Goal: Find specific page/section: Find specific page/section

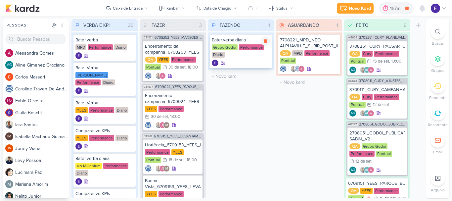
click at [267, 43] on icon at bounding box center [265, 40] width 3 height 3
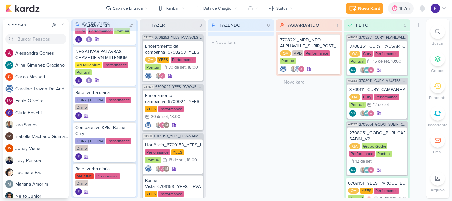
scroll to position [465, 0]
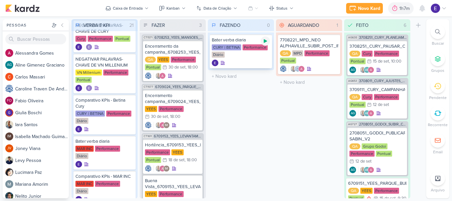
click at [266, 41] on icon at bounding box center [265, 41] width 3 height 4
click at [266, 44] on div at bounding box center [265, 40] width 9 height 9
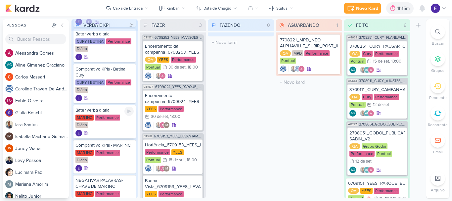
scroll to position [530, 0]
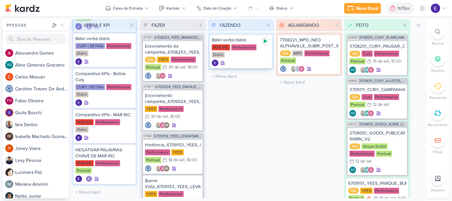
click at [268, 37] on div at bounding box center [265, 40] width 9 height 9
click at [267, 40] on icon at bounding box center [265, 40] width 3 height 3
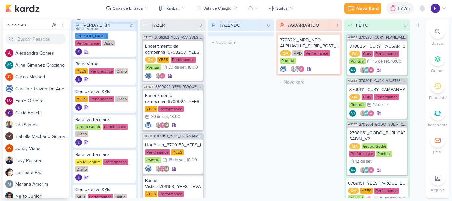
scroll to position [35, 0]
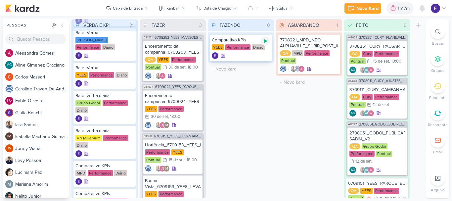
click at [266, 41] on icon at bounding box center [265, 41] width 3 height 4
click at [256, 53] on div at bounding box center [241, 55] width 58 height 7
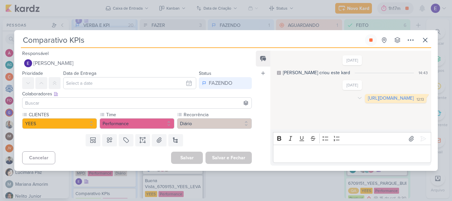
click at [368, 97] on link "[URL][DOMAIN_NAME]" at bounding box center [391, 98] width 46 height 6
click at [375, 40] on button at bounding box center [371, 40] width 12 height 12
click at [424, 39] on icon at bounding box center [425, 40] width 4 height 4
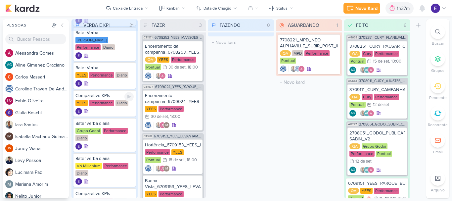
scroll to position [101, 0]
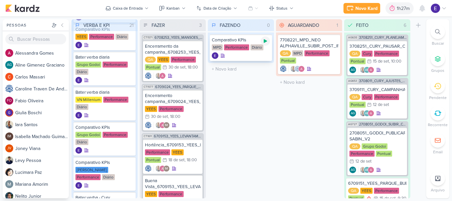
click at [268, 41] on icon at bounding box center [265, 40] width 5 height 5
click at [258, 50] on div "Diário" at bounding box center [257, 47] width 13 height 6
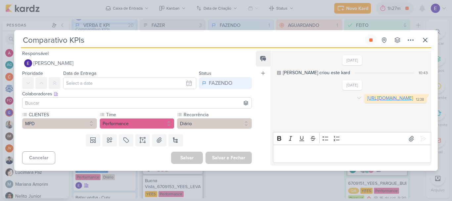
click at [367, 101] on link "[URL][DOMAIN_NAME]" at bounding box center [390, 98] width 46 height 6
click at [368, 42] on button at bounding box center [371, 40] width 12 height 12
click at [424, 41] on icon at bounding box center [425, 40] width 4 height 4
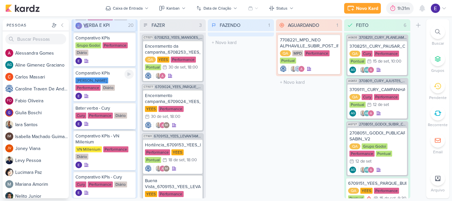
scroll to position [234, 0]
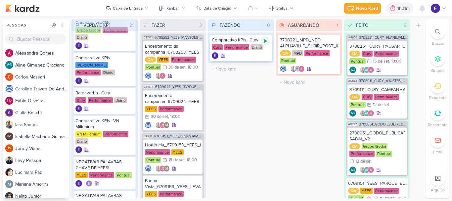
click at [264, 45] on div at bounding box center [265, 40] width 9 height 9
click at [249, 53] on div at bounding box center [241, 55] width 58 height 7
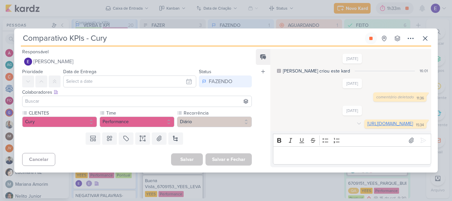
click at [367, 125] on link "[URL][DOMAIN_NAME]" at bounding box center [390, 124] width 46 height 6
click at [374, 34] on button at bounding box center [371, 38] width 12 height 12
click at [426, 34] on icon at bounding box center [425, 38] width 8 height 8
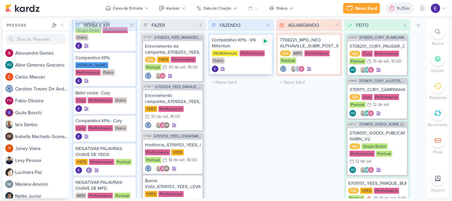
click at [264, 41] on icon at bounding box center [265, 41] width 3 height 4
click at [245, 58] on div "VN Millenium Performance Diário" at bounding box center [241, 57] width 58 height 14
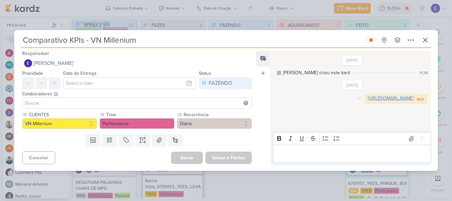
click at [368, 101] on link "[URL][DOMAIN_NAME]" at bounding box center [391, 98] width 46 height 6
click at [370, 38] on icon at bounding box center [370, 39] width 5 height 5
click at [428, 39] on icon at bounding box center [425, 40] width 8 height 8
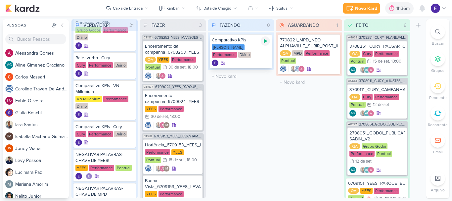
click at [266, 42] on icon at bounding box center [265, 40] width 5 height 5
click at [256, 54] on div "[PERSON_NAME] Performance Diário" at bounding box center [241, 51] width 58 height 14
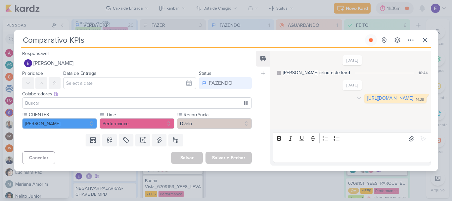
click at [367, 101] on link "[URL][DOMAIN_NAME]" at bounding box center [390, 98] width 46 height 6
click at [368, 42] on icon at bounding box center [370, 39] width 5 height 5
click at [428, 41] on icon at bounding box center [425, 40] width 8 height 8
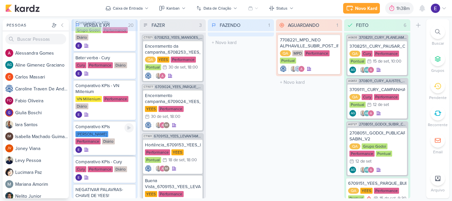
scroll to position [201, 0]
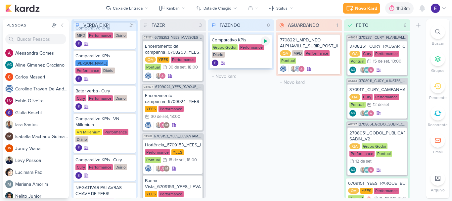
click at [265, 42] on icon at bounding box center [265, 41] width 3 height 4
click at [260, 56] on div "Grupo Godoi Performance Diário" at bounding box center [241, 51] width 58 height 14
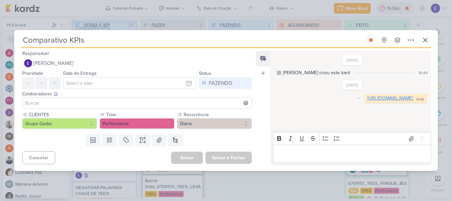
click at [367, 100] on link "[URL][DOMAIN_NAME]" at bounding box center [390, 98] width 46 height 6
click at [370, 40] on icon at bounding box center [370, 39] width 3 height 3
click at [425, 40] on icon at bounding box center [425, 40] width 4 height 4
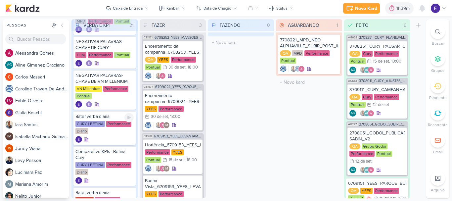
scroll to position [465, 0]
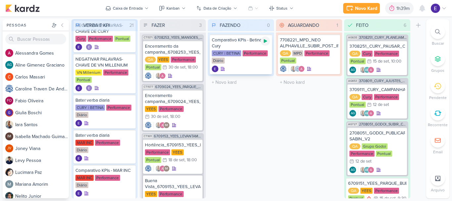
click at [264, 40] on icon at bounding box center [265, 40] width 5 height 5
click at [245, 66] on div at bounding box center [241, 69] width 58 height 7
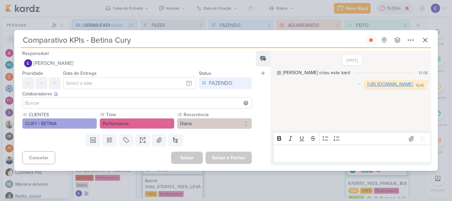
click at [367, 87] on link "[URL][DOMAIN_NAME]" at bounding box center [390, 84] width 46 height 6
click at [366, 42] on button at bounding box center [371, 40] width 12 height 12
click at [428, 37] on icon at bounding box center [425, 40] width 8 height 8
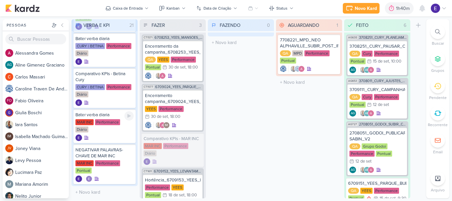
scroll to position [530, 0]
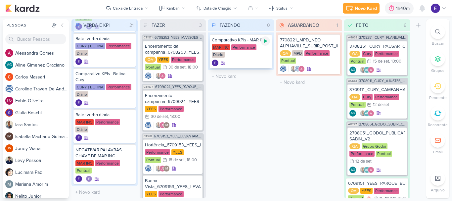
click at [266, 44] on div at bounding box center [265, 40] width 9 height 9
click at [257, 60] on div at bounding box center [241, 63] width 58 height 7
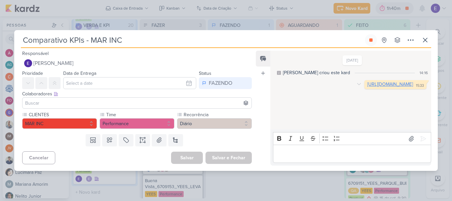
click at [367, 85] on link "[URL][DOMAIN_NAME]" at bounding box center [390, 84] width 46 height 6
click at [371, 43] on button at bounding box center [371, 40] width 12 height 12
click at [426, 43] on icon at bounding box center [425, 40] width 8 height 8
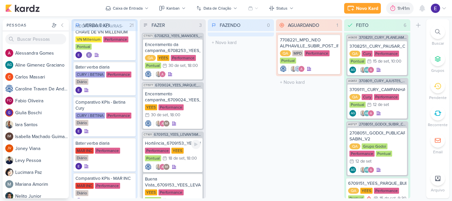
scroll to position [0, 0]
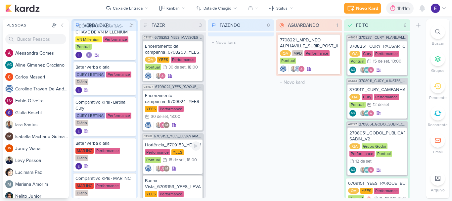
click at [187, 158] on div "Performance [GEOGRAPHIC_DATA] Pontual 18/9 [DATE] 18:00" at bounding box center [173, 156] width 56 height 15
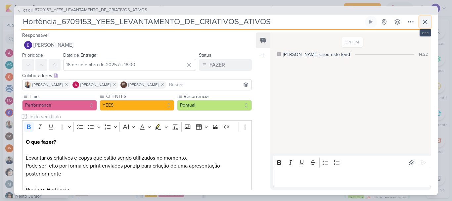
click at [430, 19] on button at bounding box center [425, 22] width 12 height 12
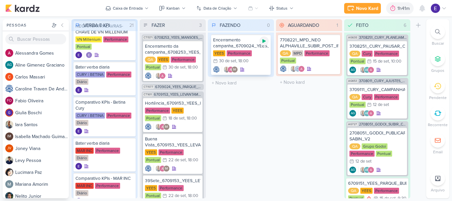
click at [264, 42] on icon at bounding box center [264, 41] width 3 height 4
